Goal: Transaction & Acquisition: Purchase product/service

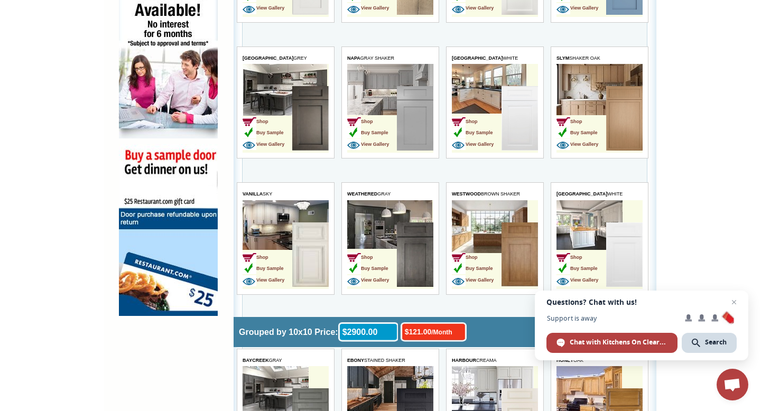
scroll to position [705, 0]
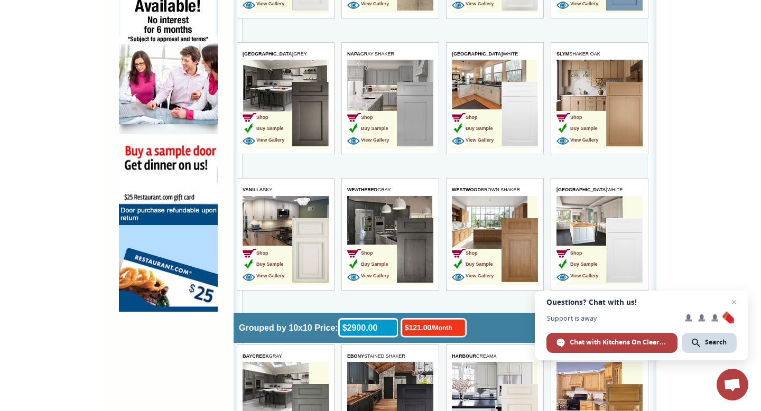
click at [488, 224] on td "Shop Buy Sample View Gallery" at bounding box center [476, 251] width 50 height 67
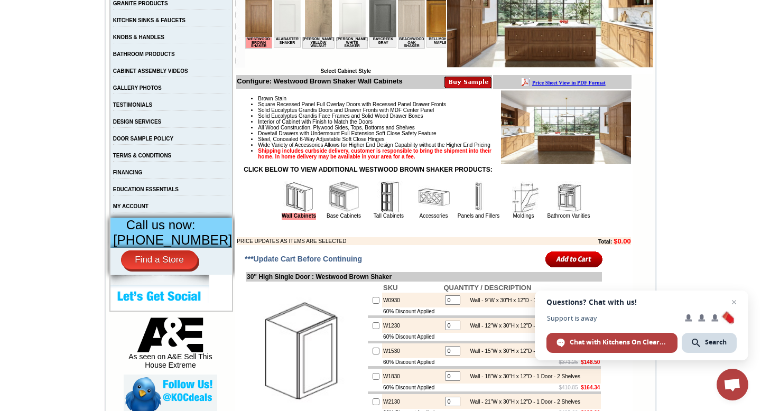
scroll to position [261, 0]
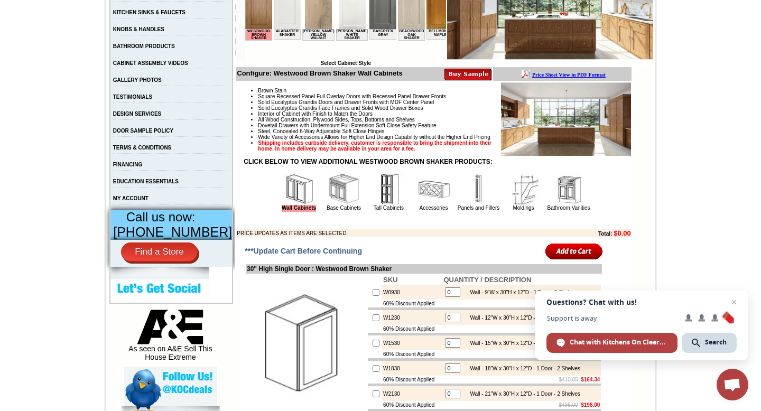
click at [328, 204] on img at bounding box center [344, 189] width 32 height 32
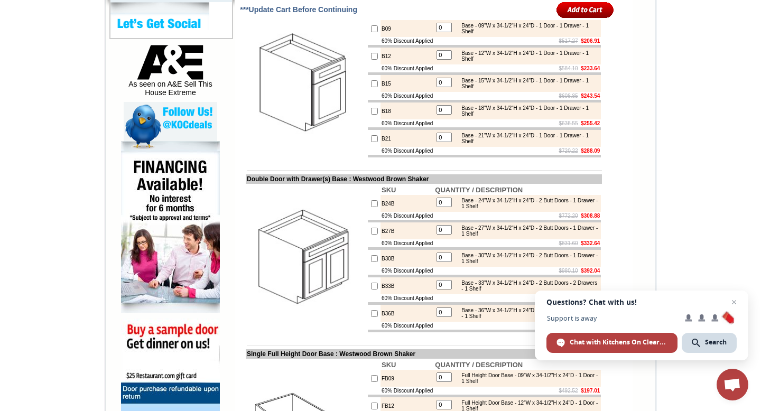
scroll to position [536, 0]
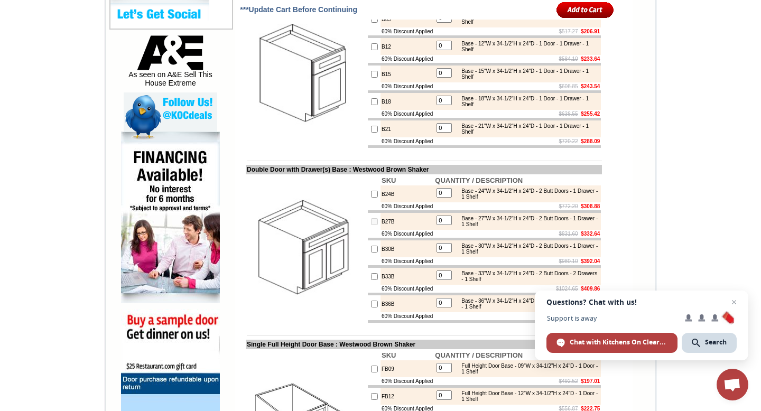
drag, startPoint x: 441, startPoint y: 250, endPoint x: 427, endPoint y: 245, distance: 15.2
click at [427, 230] on tr "B27B 0 Base - 27"W x 34-1/2"H x 24"D - 2 Butt Doors - 1 Drawer - 1 Shelf" at bounding box center [484, 221] width 233 height 17
type input "1"
checkbox input "true"
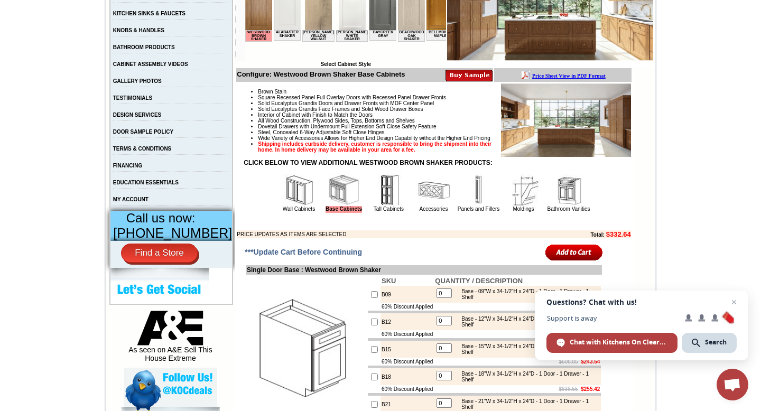
scroll to position [165, 0]
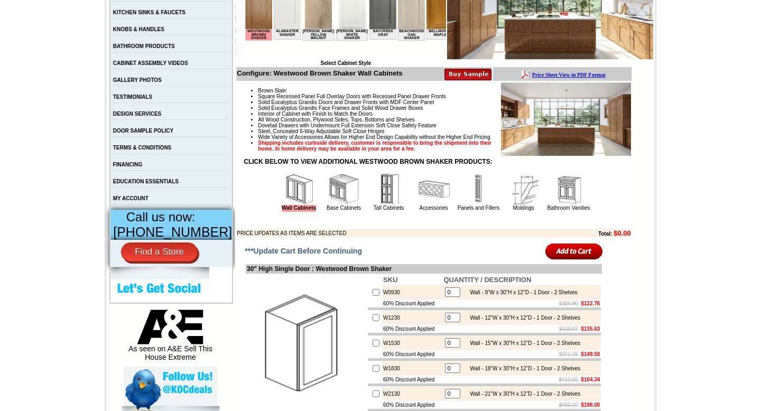
scroll to position [261, 0]
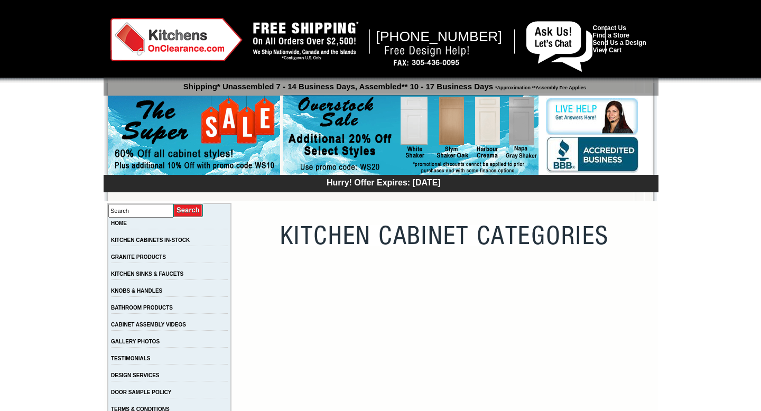
scroll to position [705, 0]
